Goal: Task Accomplishment & Management: Manage account settings

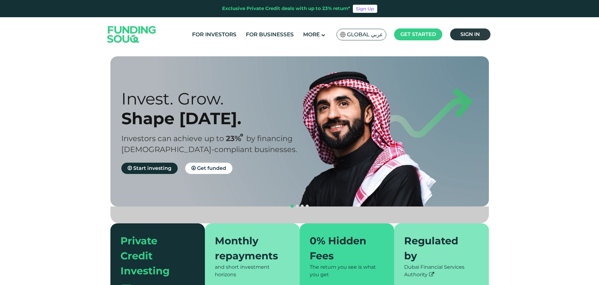
click at [465, 34] on span "Sign in" at bounding box center [469, 34] width 19 height 6
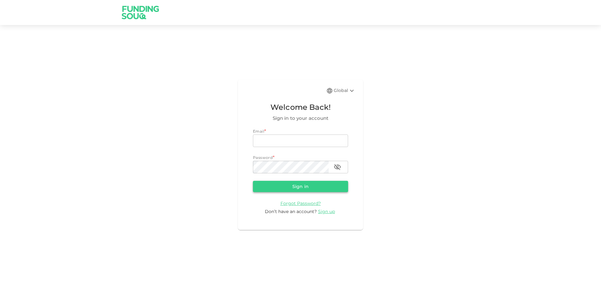
type input "halhindi81@gmail.com"
click at [292, 186] on button "Sign in" at bounding box center [300, 186] width 95 height 11
